Goal: Information Seeking & Learning: Understand process/instructions

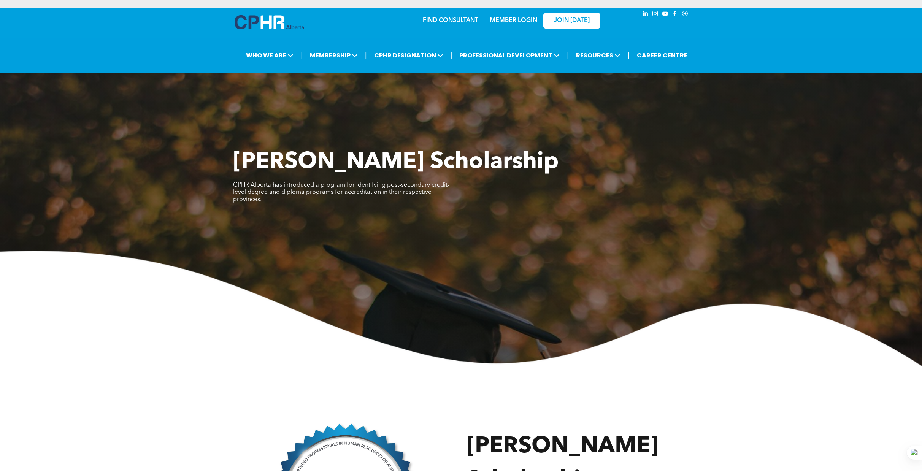
scroll to position [996, 0]
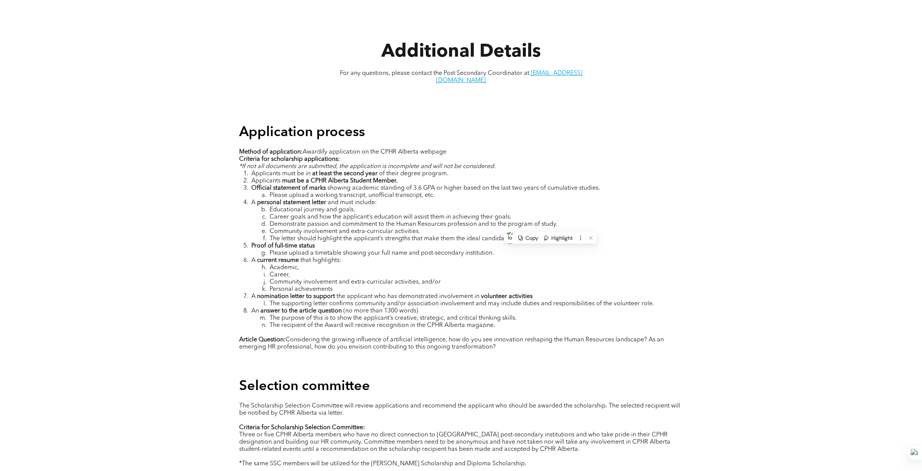
drag, startPoint x: 267, startPoint y: 303, endPoint x: 533, endPoint y: 307, distance: 266.6
click at [533, 315] on li "The purpose of this is to show the applicant’s creative, strategic, and critica…" at bounding box center [467, 318] width 432 height 7
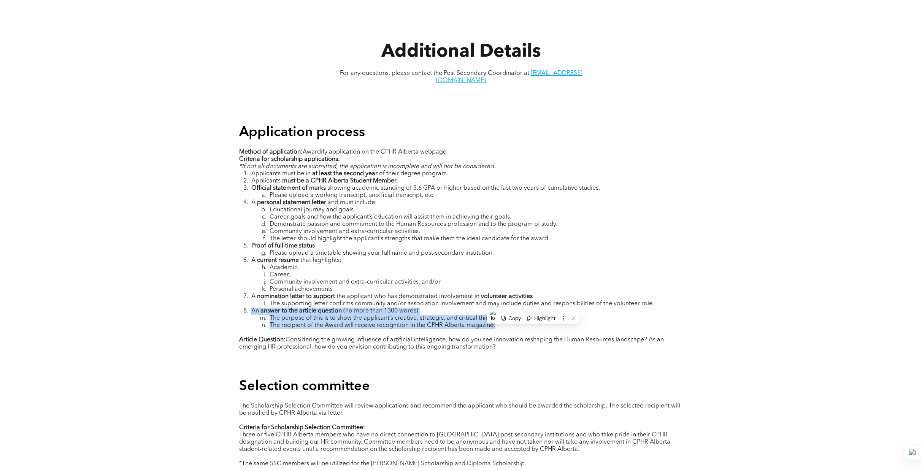
drag, startPoint x: 251, startPoint y: 297, endPoint x: 499, endPoint y: 310, distance: 248.3
click at [499, 310] on ol "Applicants must be in at least the second year of their degree program. Applica…" at bounding box center [461, 249] width 444 height 159
copy ol "An answer to the article question (no more than 1300 words) The purpose of this…"
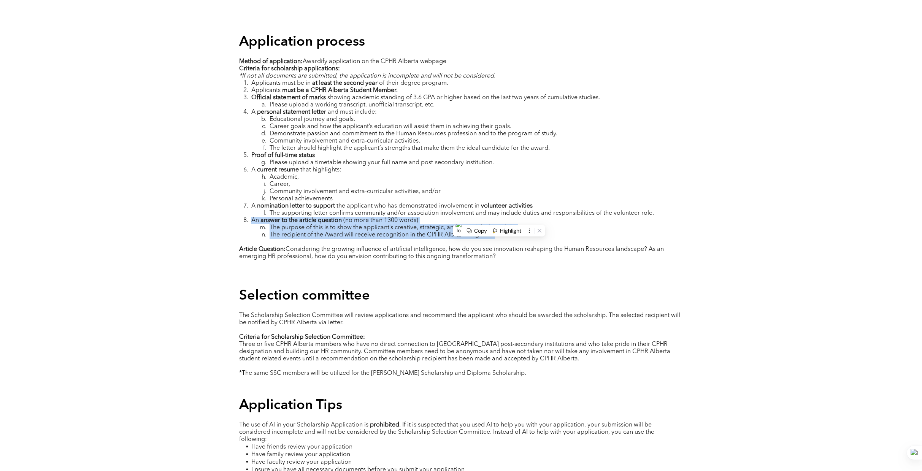
scroll to position [1087, 0]
drag, startPoint x: 238, startPoint y: 231, endPoint x: 646, endPoint y: 220, distance: 408.1
click at [646, 220] on div "Application process Method of application: Awardify application on the CPHR Alb…" at bounding box center [461, 152] width 456 height 250
drag, startPoint x: 501, startPoint y: 243, endPoint x: 237, endPoint y: 233, distance: 264.5
click at [237, 233] on div "Application process Method of application: Awardify application on the CPHR Alb…" at bounding box center [461, 152] width 456 height 250
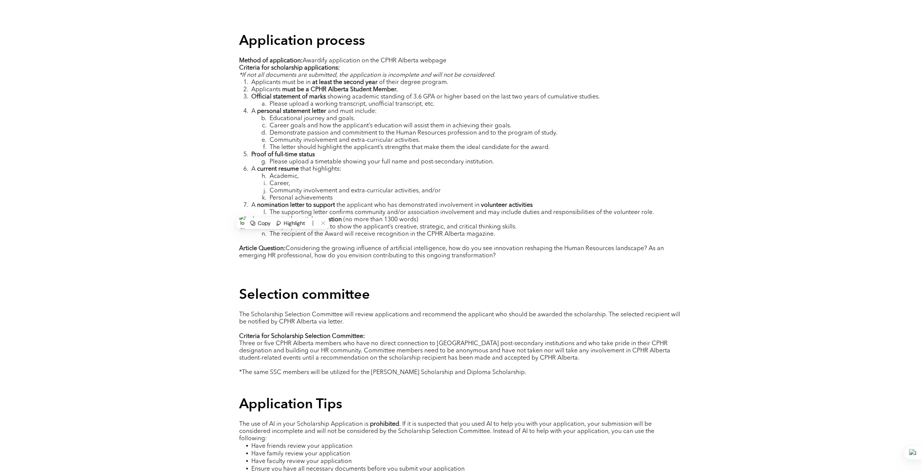
copy p "Article Question: Considering the growing influence of artificial intelligence,…"
